Goal: Navigation & Orientation: Find specific page/section

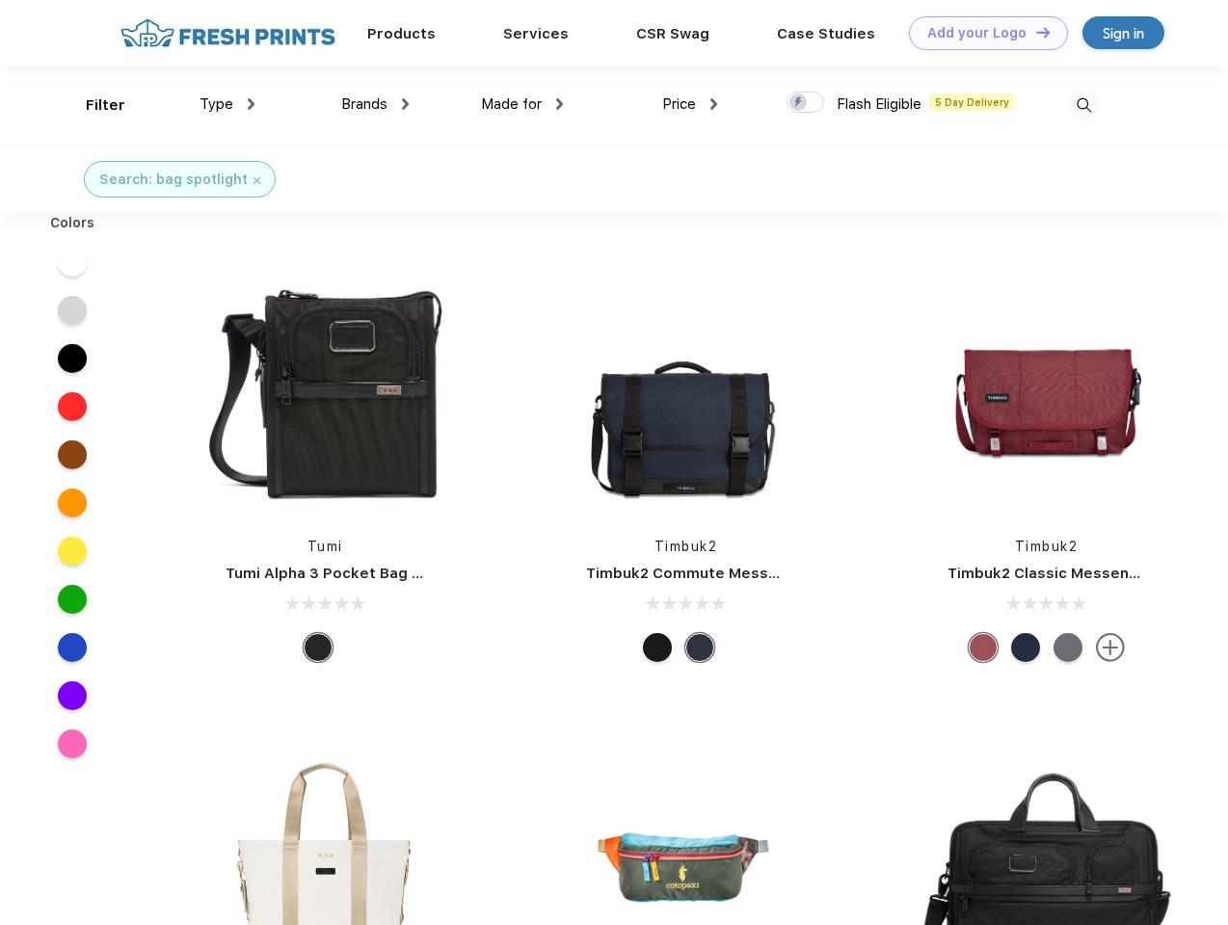
click at [981, 33] on link "Add your Logo Design Tool" at bounding box center [988, 33] width 159 height 34
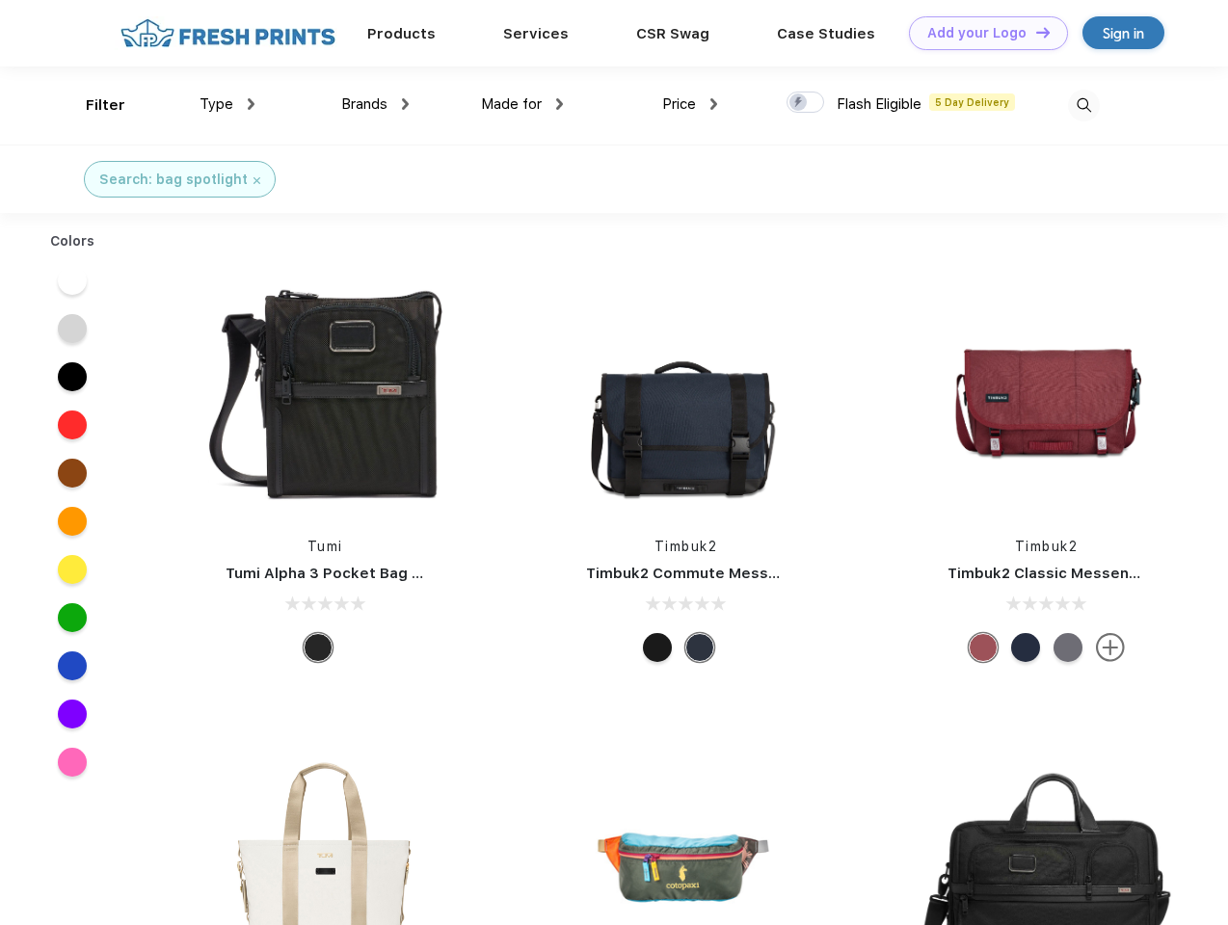
click at [0, 0] on div "Design Tool" at bounding box center [0, 0] width 0 height 0
click at [1034, 32] on link "Add your Logo Design Tool" at bounding box center [988, 33] width 159 height 34
click at [93, 105] on div "Filter" at bounding box center [106, 105] width 40 height 22
click at [228, 104] on span "Type" at bounding box center [217, 103] width 34 height 17
click at [375, 104] on span "Brands" at bounding box center [364, 103] width 46 height 17
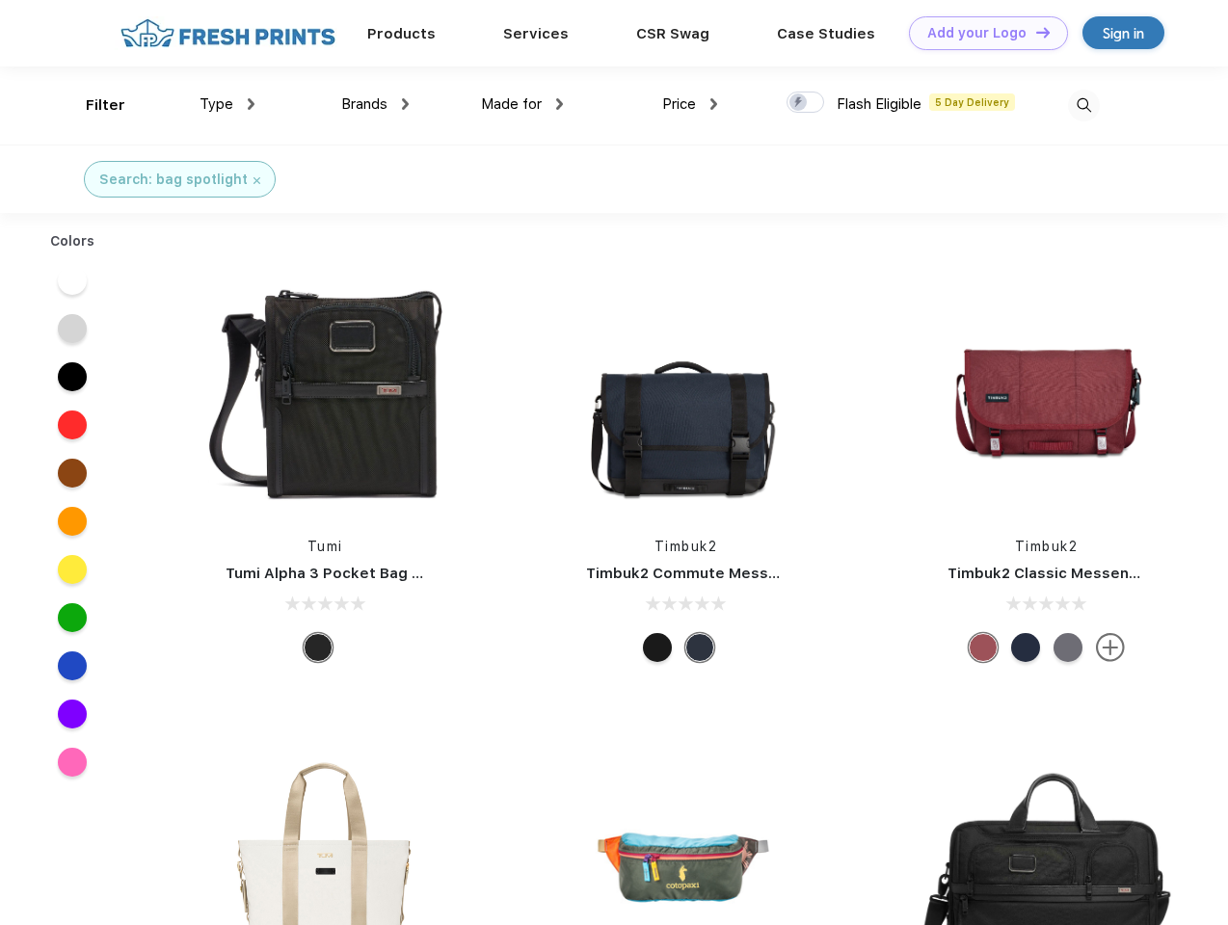
click at [523, 104] on span "Made for" at bounding box center [511, 103] width 61 height 17
click at [690, 104] on span "Price" at bounding box center [679, 103] width 34 height 17
click at [806, 103] on div at bounding box center [806, 102] width 38 height 21
click at [799, 103] on input "checkbox" at bounding box center [793, 97] width 13 height 13
click at [1084, 105] on img at bounding box center [1084, 106] width 32 height 32
